Goal: Information Seeking & Learning: Check status

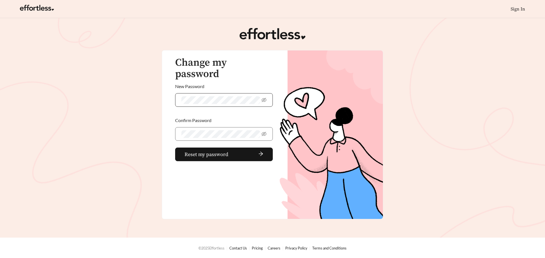
click at [260, 93] on span at bounding box center [224, 100] width 98 height 14
click at [264, 98] on icon "eye-invisible" at bounding box center [263, 100] width 5 height 4
click at [175, 148] on button "Reset my password" at bounding box center [224, 155] width 98 height 14
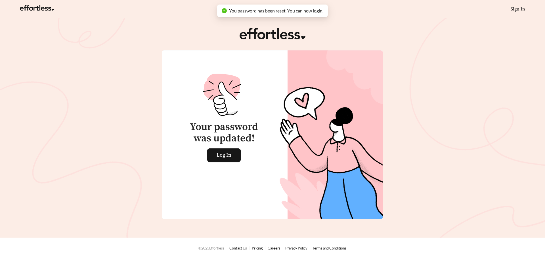
click at [230, 147] on div "Your password was updated! Log In" at bounding box center [221, 109] width 104 height 105
click at [228, 151] on span "Log In" at bounding box center [224, 155] width 15 height 13
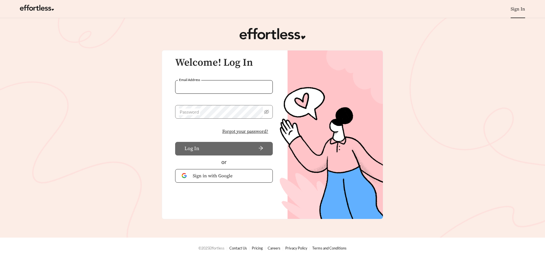
click at [228, 89] on input "Email Address" at bounding box center [224, 87] width 98 height 14
type input "**********"
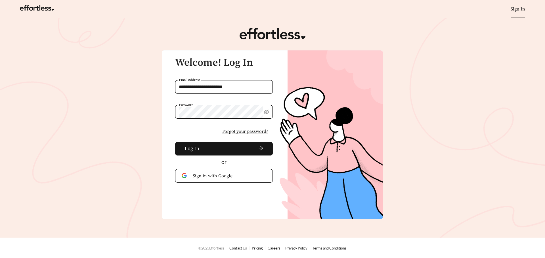
click at [175, 142] on button "Log In" at bounding box center [224, 149] width 98 height 14
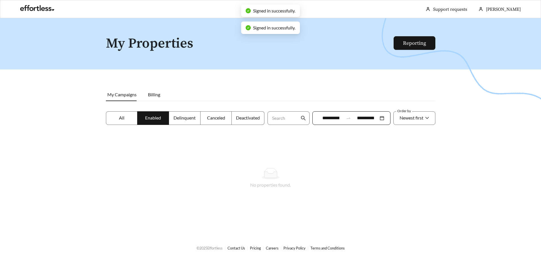
click at [119, 115] on span "All" at bounding box center [121, 117] width 5 height 5
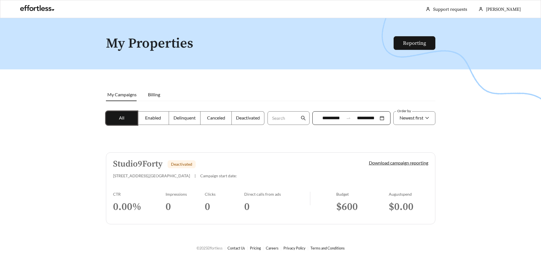
scroll to position [18, 0]
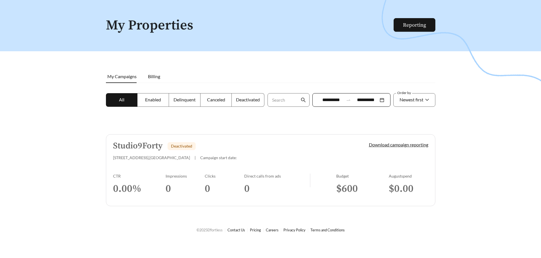
click at [392, 25] on h1 "My Properties" at bounding box center [250, 25] width 288 height 15
click at [418, 27] on link "Reporting" at bounding box center [414, 25] width 23 height 7
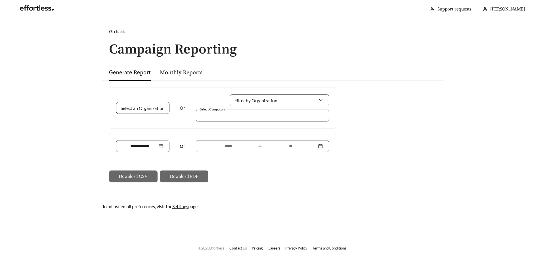
click at [134, 111] on input "Select an Organization" at bounding box center [140, 107] width 36 height 11
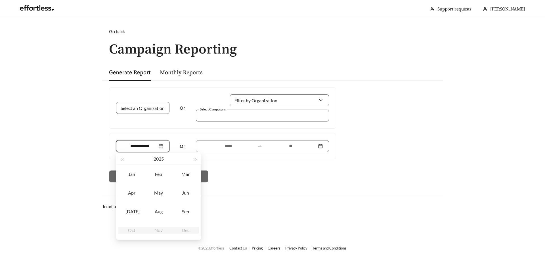
click at [147, 143] on input at bounding box center [139, 146] width 35 height 7
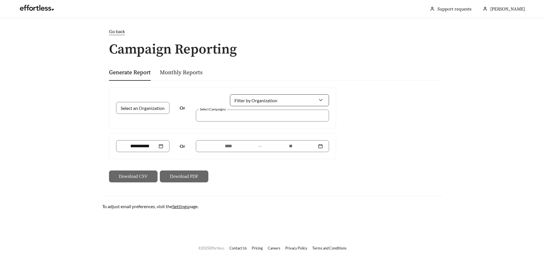
drag, startPoint x: 339, startPoint y: 85, endPoint x: 268, endPoint y: 99, distance: 72.6
click at [339, 85] on div "Select an Organization Or Filter by Organization Select Campaigns Or Download C…" at bounding box center [272, 135] width 341 height 109
click at [266, 100] on input "Filter by Organization" at bounding box center [277, 100] width 82 height 11
drag, startPoint x: 336, startPoint y: 85, endPoint x: 331, endPoint y: 89, distance: 5.8
click at [336, 85] on div "Select an Organization Or Filter by Organization Select Campaigns Or Download C…" at bounding box center [272, 135] width 341 height 109
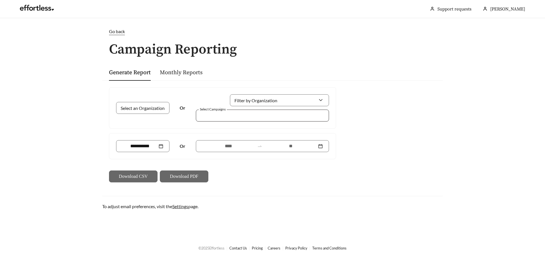
click at [216, 115] on div at bounding box center [258, 116] width 120 height 8
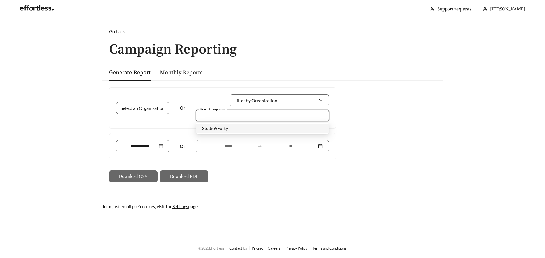
click at [352, 108] on div "Select an Organization Or Filter by Organization Select Campaigns Or Download C…" at bounding box center [272, 135] width 341 height 109
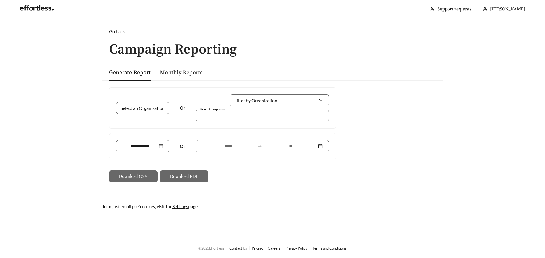
click at [176, 77] on div "Monthly Reports" at bounding box center [181, 72] width 43 height 17
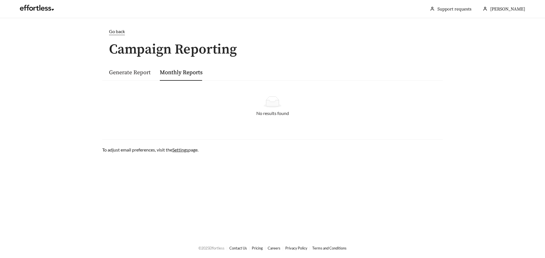
drag, startPoint x: 140, startPoint y: 73, endPoint x: 118, endPoint y: 45, distance: 35.5
click at [140, 72] on link "Generate Report" at bounding box center [130, 72] width 42 height 7
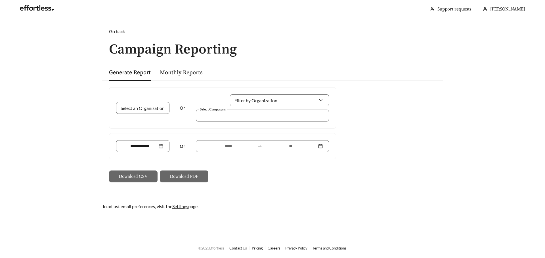
click at [114, 28] on main "Go back Campaign Reporting Generate Report Monthly Reports Select an Organizati…" at bounding box center [272, 128] width 545 height 220
click at [114, 32] on span "Go back" at bounding box center [117, 31] width 16 height 5
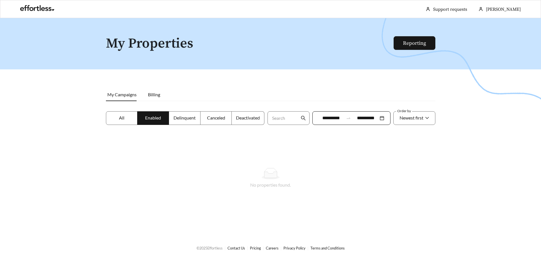
click at [118, 119] on label "All" at bounding box center [122, 119] width 32 height 14
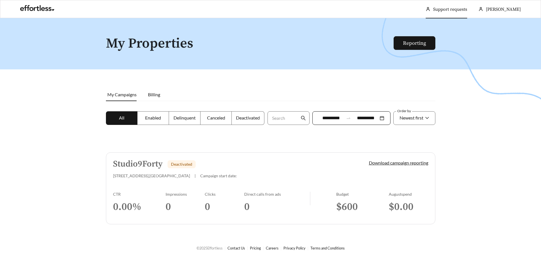
click at [453, 12] on link "Support requests" at bounding box center [450, 10] width 34 height 6
click at [102, 159] on div at bounding box center [270, 147] width 541 height 258
click at [129, 169] on h5 "Studio9Forty" at bounding box center [138, 164] width 50 height 9
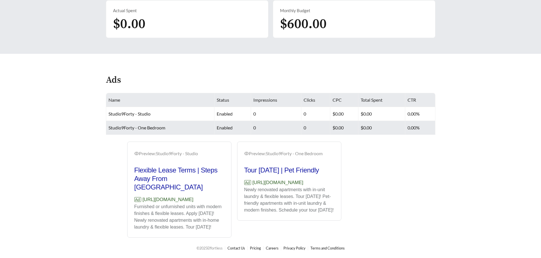
scroll to position [226, 0]
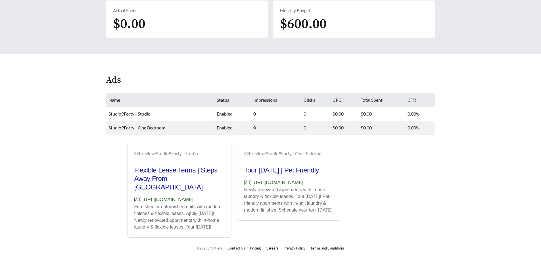
click at [150, 201] on p "Ad [URL][DOMAIN_NAME]" at bounding box center [179, 199] width 90 height 7
click at [173, 166] on h2 "Flexible Lease Terms | Steps Away From [GEOGRAPHIC_DATA]" at bounding box center [179, 179] width 90 height 26
click at [287, 166] on h2 "Tour [DATE] | Pet Friendly" at bounding box center [289, 170] width 90 height 9
click at [291, 200] on p "Newly renovated apartments with in-unit laundry & flexible leases. Tour [DATE]!…" at bounding box center [289, 200] width 90 height 27
click at [273, 166] on h2 "Tour [DATE] | Pet Friendly" at bounding box center [289, 170] width 90 height 9
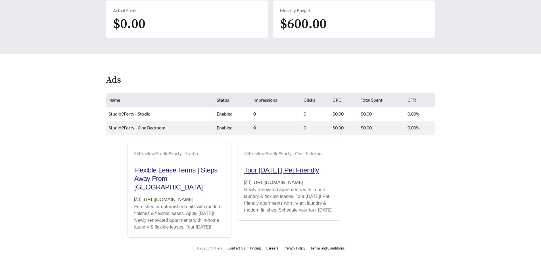
click at [291, 166] on h2 "Tour [DATE] | Pet Friendly" at bounding box center [289, 170] width 90 height 9
click at [186, 169] on h2 "Flexible Lease Terms | Steps Away From [GEOGRAPHIC_DATA]" at bounding box center [179, 179] width 90 height 26
drag, startPoint x: 210, startPoint y: 194, endPoint x: 169, endPoint y: 196, distance: 40.9
click at [169, 196] on p "Ad [URL][DOMAIN_NAME]" at bounding box center [179, 199] width 90 height 7
drag, startPoint x: 205, startPoint y: 196, endPoint x: 210, endPoint y: 198, distance: 5.4
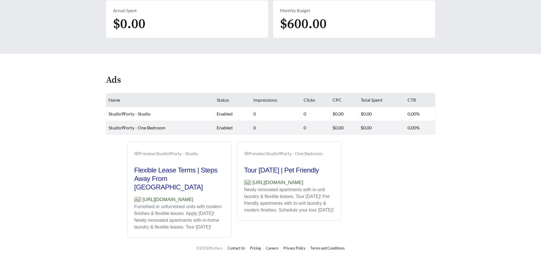
click at [205, 196] on p "Ad [URL][DOMAIN_NAME]" at bounding box center [179, 199] width 90 height 7
drag, startPoint x: 207, startPoint y: 202, endPoint x: 132, endPoint y: 194, distance: 76.2
click at [132, 194] on div "Preview: Studio9Forty - Studio Flexible Lease Terms | Steps Away From [GEOGRAPH…" at bounding box center [179, 191] width 104 height 94
copy p "[URL][DOMAIN_NAME]"
click at [478, 146] on main "**********" at bounding box center [270, 19] width 541 height 440
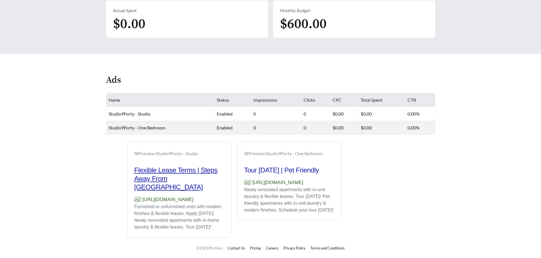
click at [177, 170] on h2 "Flexible Lease Terms | Steps Away From [GEOGRAPHIC_DATA]" at bounding box center [179, 179] width 90 height 26
click at [291, 186] on p "Ad [URL][DOMAIN_NAME]" at bounding box center [289, 182] width 90 height 7
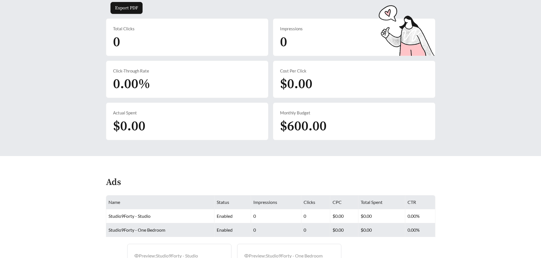
scroll to position [131, 0]
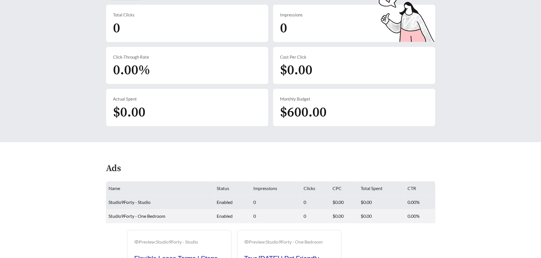
click at [154, 205] on td "Studio9Forty - Studio" at bounding box center [160, 203] width 108 height 14
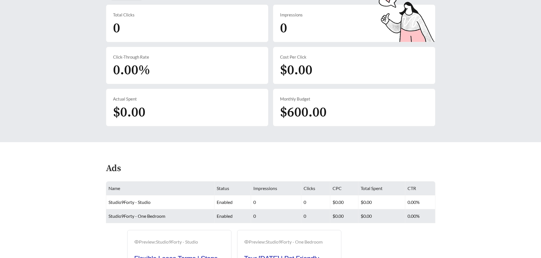
click at [163, 218] on span "Studio9Forty - One Bedroom" at bounding box center [136, 216] width 57 height 5
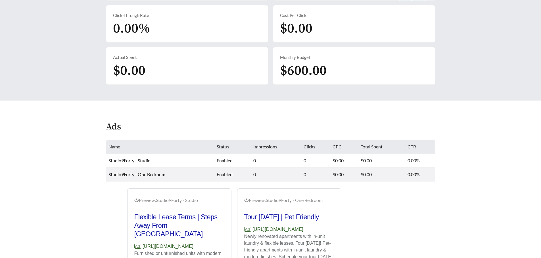
scroll to position [226, 0]
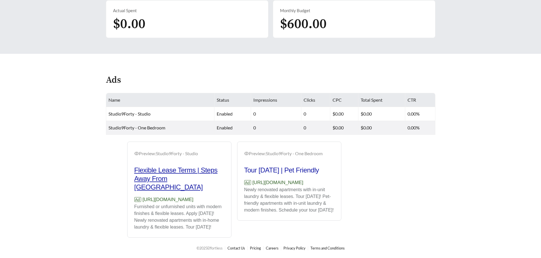
click at [176, 166] on h2 "Flexible Lease Terms | Steps Away From [GEOGRAPHIC_DATA]" at bounding box center [179, 179] width 90 height 26
click at [298, 168] on h2 "Tour [DATE] | Pet Friendly" at bounding box center [289, 170] width 90 height 9
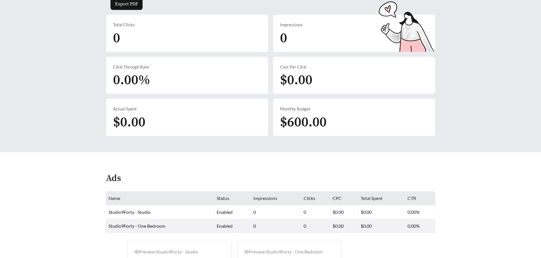
scroll to position [0, 0]
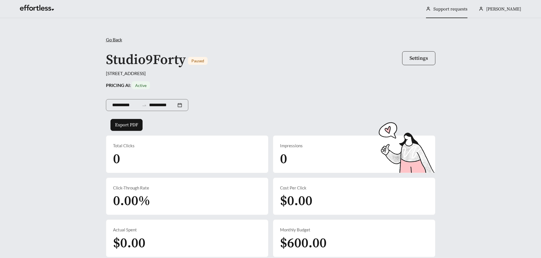
click at [426, 54] on button "Settings" at bounding box center [418, 58] width 33 height 14
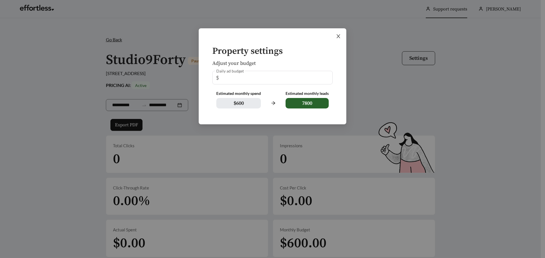
click at [338, 34] on icon "close" at bounding box center [338, 36] width 5 height 5
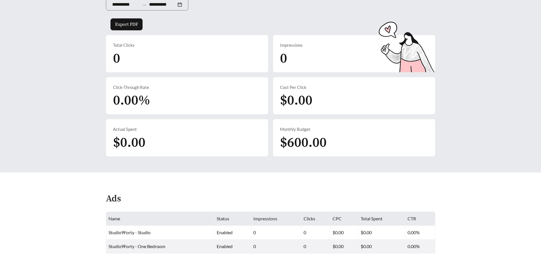
scroll to position [226, 0]
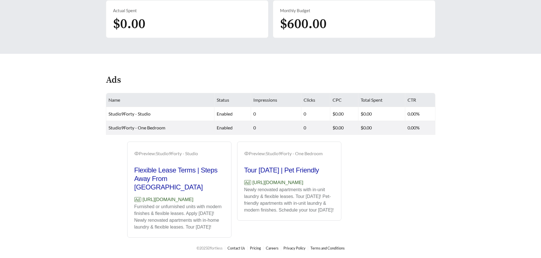
drag, startPoint x: 191, startPoint y: 199, endPoint x: 126, endPoint y: 197, distance: 65.0
click at [126, 197] on div "Preview: Studio9Forty - Studio Flexible Lease Terms | Steps Away From [GEOGRAPH…" at bounding box center [179, 190] width 110 height 96
click at [148, 197] on p "Ad [URL][DOMAIN_NAME]" at bounding box center [179, 199] width 90 height 7
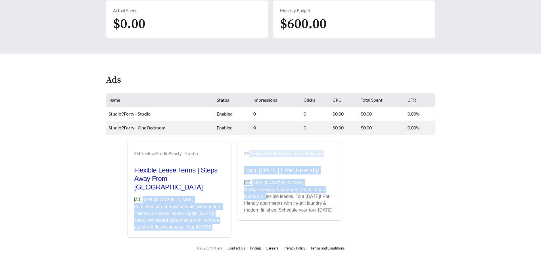
drag, startPoint x: 134, startPoint y: 192, endPoint x: 265, endPoint y: 202, distance: 131.2
click at [265, 202] on div "Preview: Studio9Forty - Studio Flexible Lease Terms | Steps Away From [GEOGRAPH…" at bounding box center [234, 190] width 220 height 96
click at [203, 196] on p "Ad [URL][DOMAIN_NAME]" at bounding box center [179, 199] width 90 height 7
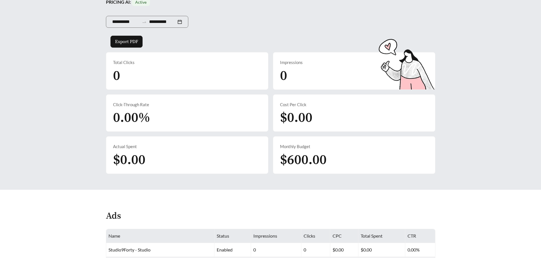
scroll to position [189, 0]
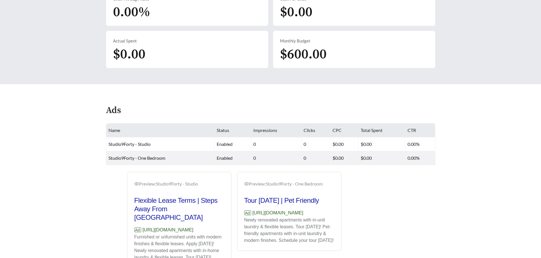
click at [186, 134] on th "Name" at bounding box center [160, 131] width 108 height 14
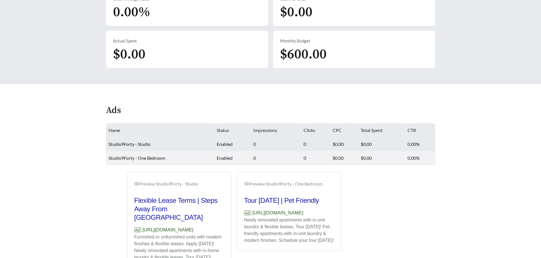
click at [162, 147] on td "Studio9Forty - Studio" at bounding box center [160, 145] width 108 height 14
drag, startPoint x: 135, startPoint y: 146, endPoint x: 205, endPoint y: 151, distance: 70.3
click at [136, 146] on span "Studio9Forty - Studio" at bounding box center [129, 144] width 42 height 5
click at [430, 142] on td "0.00%" at bounding box center [420, 145] width 30 height 14
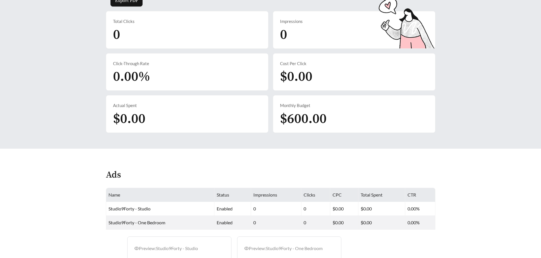
scroll to position [47, 0]
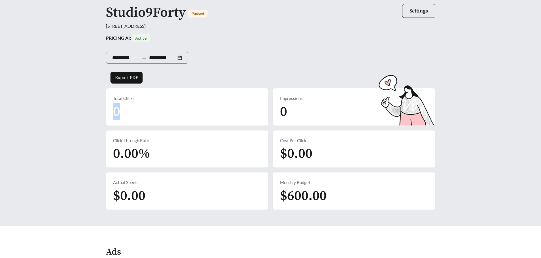
click at [137, 108] on div "Total Clicks 0" at bounding box center [187, 107] width 162 height 37
drag, startPoint x: 273, startPoint y: 105, endPoint x: 285, endPoint y: 106, distance: 12.2
click at [278, 106] on div "Impressions 0" at bounding box center [354, 107] width 162 height 37
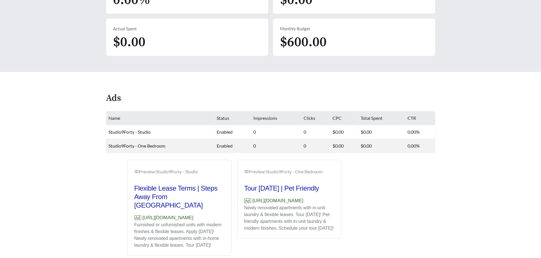
scroll to position [226, 0]
